Goal: Find specific page/section: Find specific page/section

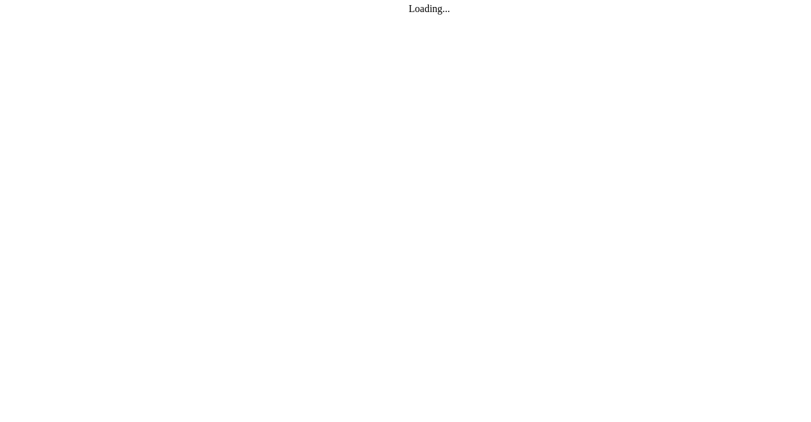
click at [369, 42] on div "Loading..." at bounding box center [405, 211] width 811 height 422
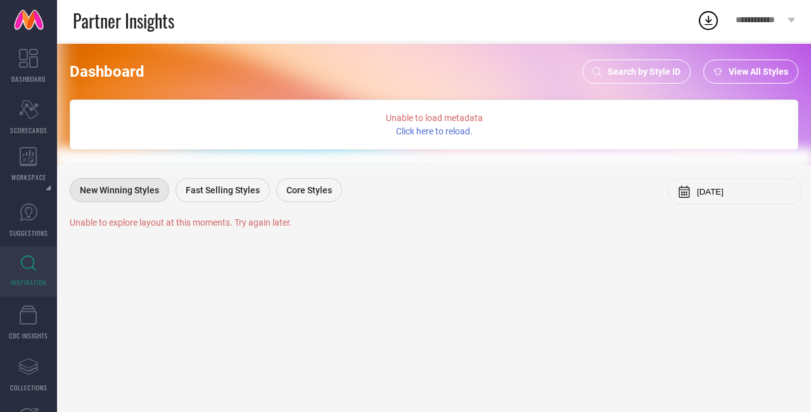
click at [650, 75] on span "Search by Style ID" at bounding box center [644, 72] width 73 height 10
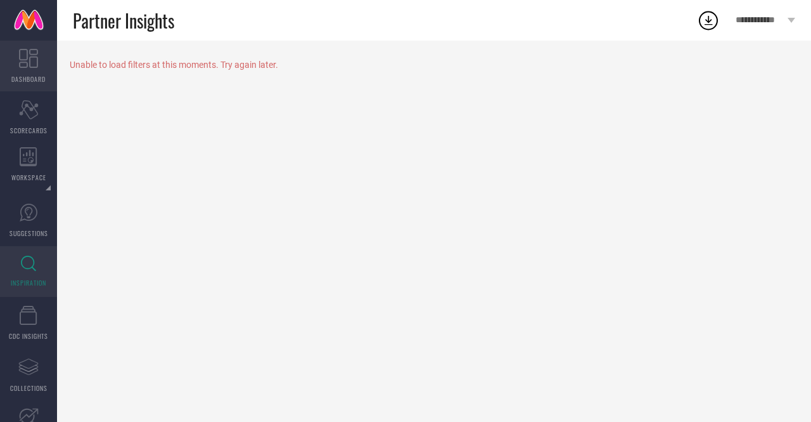
click at [29, 68] on link "DASHBOARD" at bounding box center [28, 66] width 57 height 51
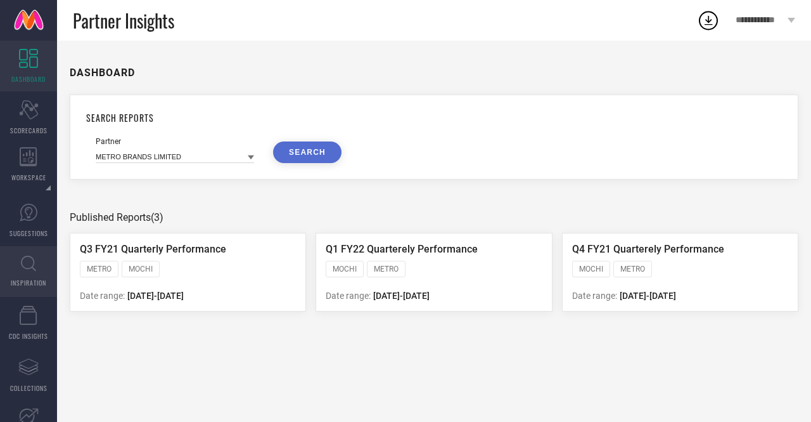
click at [32, 261] on icon at bounding box center [28, 263] width 15 height 16
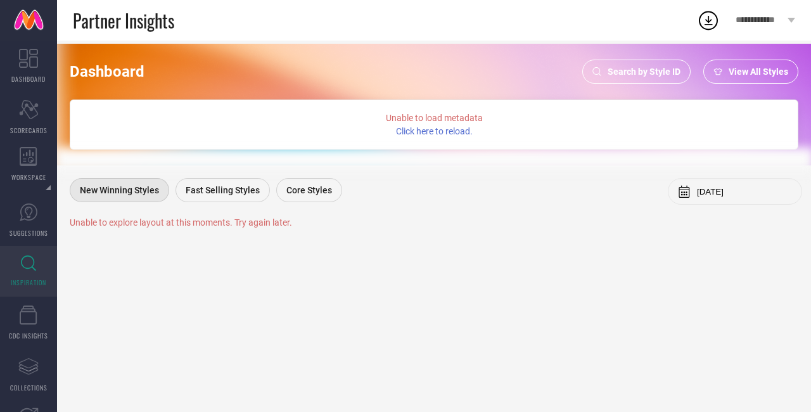
click at [643, 75] on span "Search by Style ID" at bounding box center [644, 72] width 73 height 10
click at [633, 69] on span "Search by Style ID" at bounding box center [644, 72] width 73 height 10
